Goal: Task Accomplishment & Management: Manage account settings

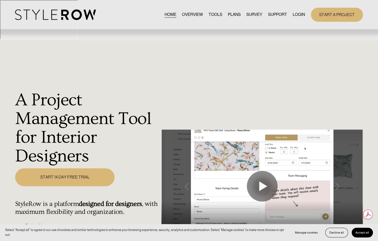
click at [296, 13] on link "LOGIN" at bounding box center [298, 14] width 12 height 7
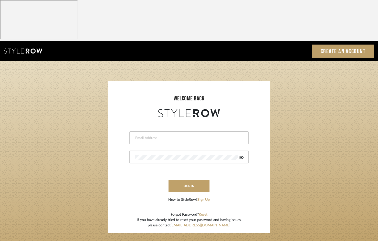
drag, startPoint x: 180, startPoint y: 94, endPoint x: 163, endPoint y: 103, distance: 19.0
drag, startPoint x: 163, startPoint y: 103, endPoint x: 164, endPoint y: 95, distance: 8.0
click at [164, 135] on input "email" at bounding box center [188, 137] width 107 height 5
type input "jhardridge@architexturegroup.com"
drag, startPoint x: 213, startPoint y: 137, endPoint x: 201, endPoint y: 141, distance: 12.3
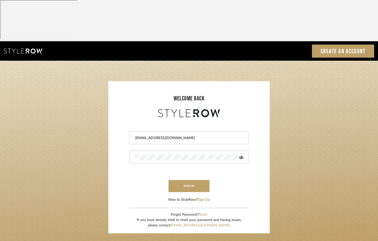
click at [212, 137] on form "jhardridge@architexturegroup.com sign in New to StyleRow? Sign Up" at bounding box center [188, 161] width 151 height 84
click at [196, 180] on button "sign in" at bounding box center [188, 186] width 41 height 12
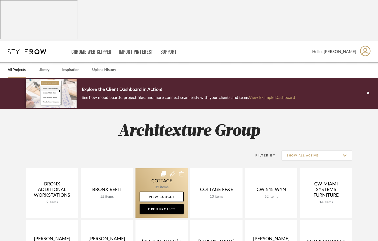
click at [169, 168] on link at bounding box center [161, 192] width 52 height 49
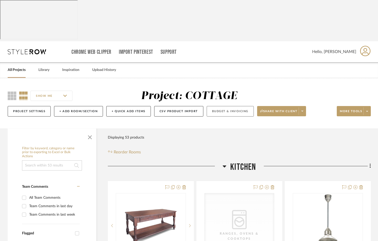
click at [226, 106] on button "Budget & Invoicing" at bounding box center [230, 111] width 47 height 10
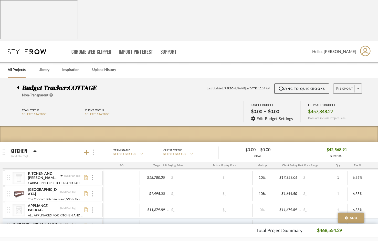
click at [358, 85] on span at bounding box center [357, 89] width 7 height 8
click at [376, 55] on div at bounding box center [189, 120] width 378 height 241
click at [358, 85] on span at bounding box center [357, 89] width 7 height 8
click at [192, 62] on div at bounding box center [189, 120] width 378 height 241
click at [47, 67] on link "Library" at bounding box center [43, 70] width 11 height 7
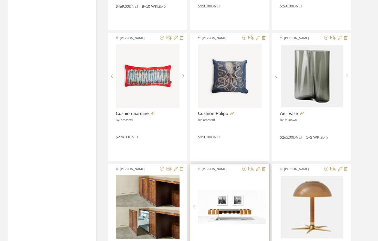
scroll to position [1203, 0]
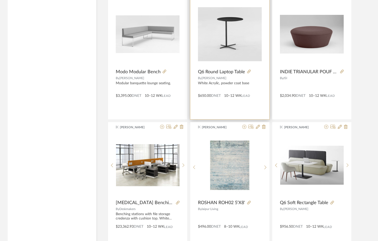
scroll to position [1587, 0]
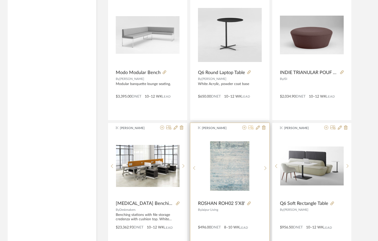
click at [252, 125] on icon at bounding box center [250, 127] width 5 height 4
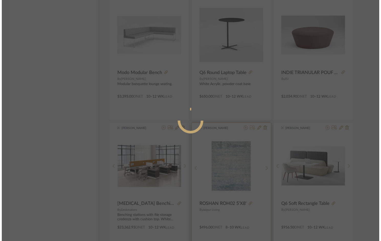
scroll to position [0, 0]
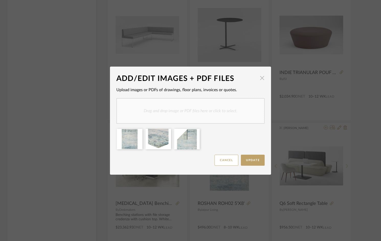
click at [258, 77] on span "button" at bounding box center [262, 78] width 10 height 10
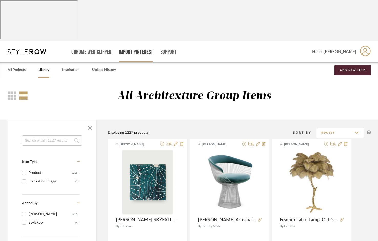
click at [137, 50] on link "Import Pinterest" at bounding box center [136, 52] width 34 height 4
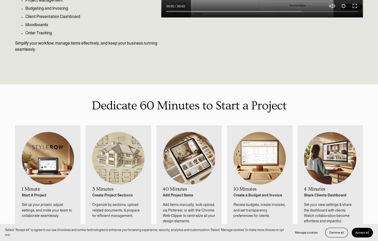
scroll to position [256, 0]
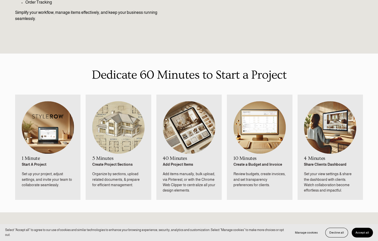
click at [252, 162] on strong "Create a Budget and Invoice" at bounding box center [257, 164] width 49 height 4
drag, startPoint x: 251, startPoint y: 126, endPoint x: 243, endPoint y: 143, distance: 18.1
drag, startPoint x: 243, startPoint y: 143, endPoint x: 241, endPoint y: 123, distance: 19.5
click at [241, 156] on div "10 Minutes Create a Budget and Invoice Review budgets, create invoices, and set…" at bounding box center [259, 172] width 52 height 32
click at [259, 171] on p "Review budgets, create invoices, and set transparency preferences for clients." at bounding box center [259, 179] width 52 height 16
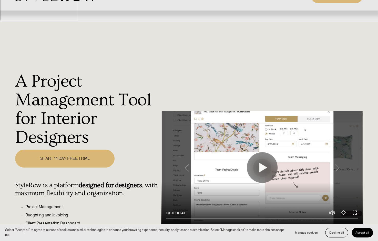
scroll to position [0, 0]
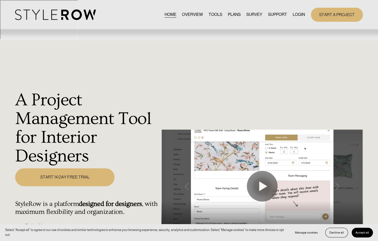
click at [300, 14] on link "LOGIN" at bounding box center [298, 14] width 12 height 7
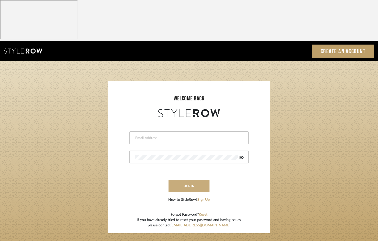
click at [199, 180] on button "sign in" at bounding box center [188, 186] width 41 height 12
click at [182, 135] on input "email" at bounding box center [185, 137] width 100 height 5
type input "jhardridge@architexturegroup.com"
click at [197, 180] on button "sign in" at bounding box center [188, 186] width 41 height 12
